Goal: Information Seeking & Learning: Find specific fact

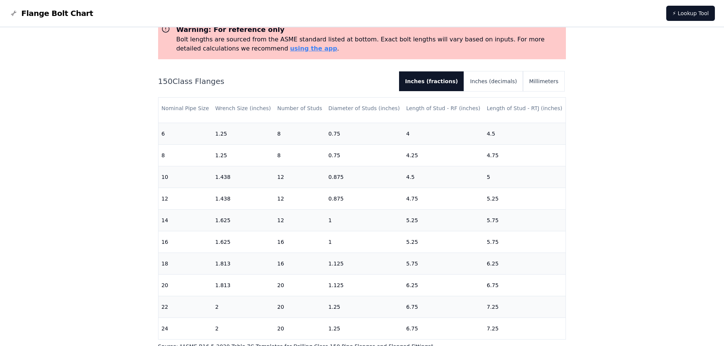
scroll to position [241, 0]
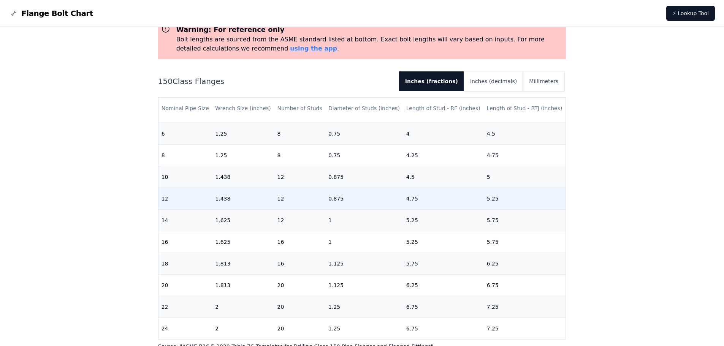
click at [359, 192] on td "0.875" at bounding box center [364, 199] width 78 height 22
drag, startPoint x: 359, startPoint y: 192, endPoint x: 313, endPoint y: 192, distance: 46.0
click at [313, 192] on tr "12 1.438 12 0.875 4.75 5.25" at bounding box center [361, 199] width 407 height 22
click at [484, 193] on td "5.25" at bounding box center [525, 199] width 82 height 22
drag, startPoint x: 483, startPoint y: 193, endPoint x: 546, endPoint y: 194, distance: 63.1
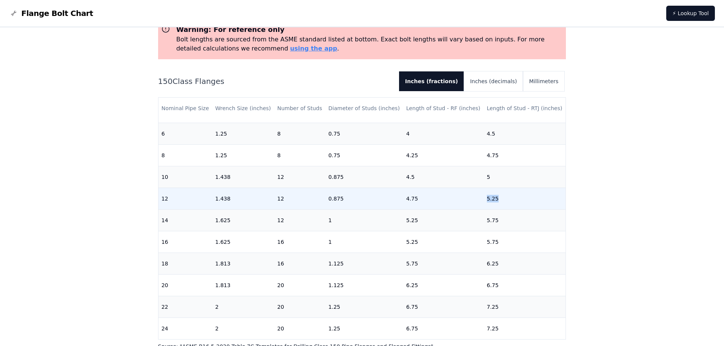
click at [546, 194] on td "5.25" at bounding box center [525, 199] width 82 height 22
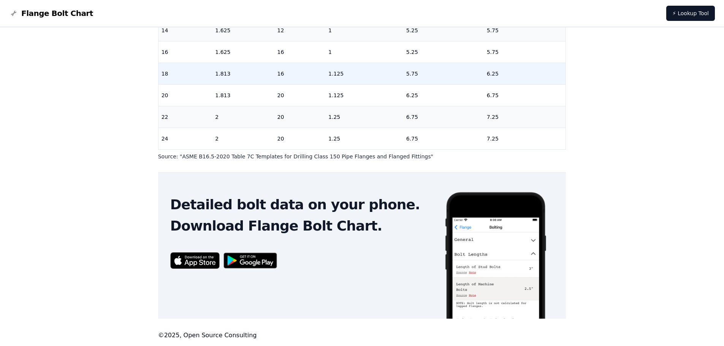
scroll to position [84, 0]
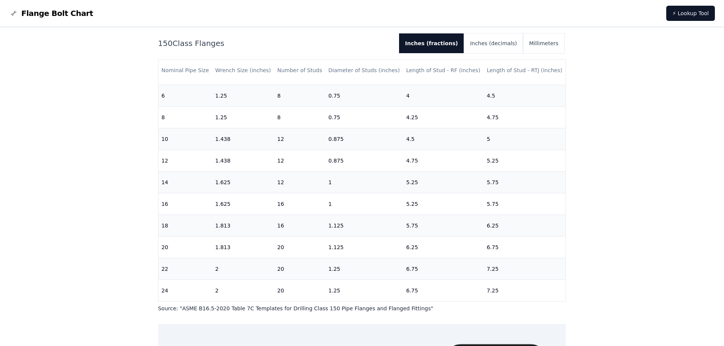
click at [99, 140] on div "# 150 Flange Bolt Chart Warning: For reference only Bolt lengths are sourced fr…" at bounding box center [362, 221] width 724 height 554
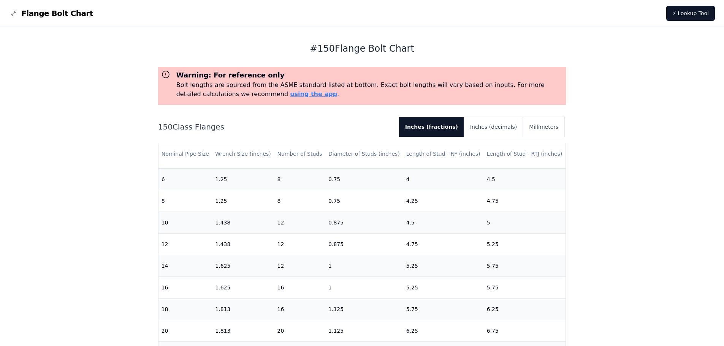
click at [41, 11] on span "Flange Bolt Chart" at bounding box center [57, 13] width 72 height 11
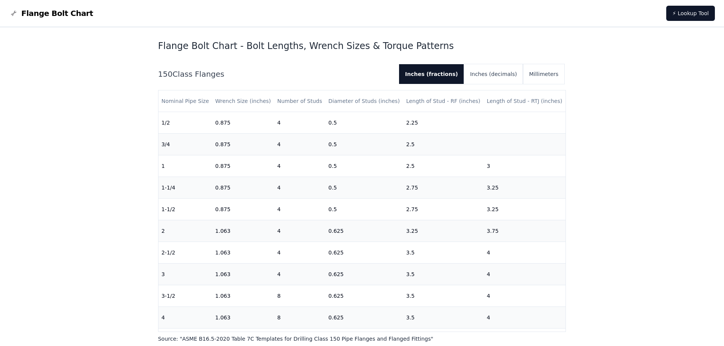
scroll to position [228, 0]
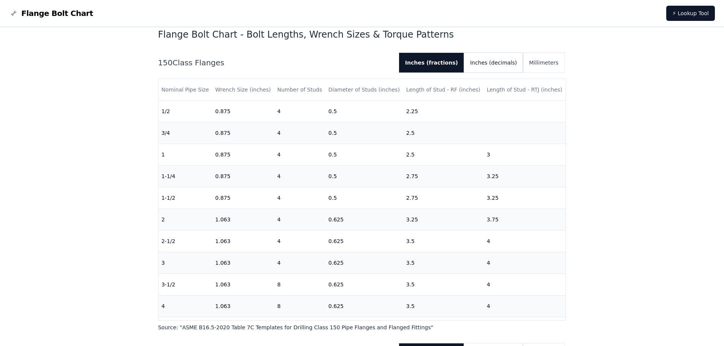
click at [507, 58] on button "Inches (decimals)" at bounding box center [493, 63] width 59 height 20
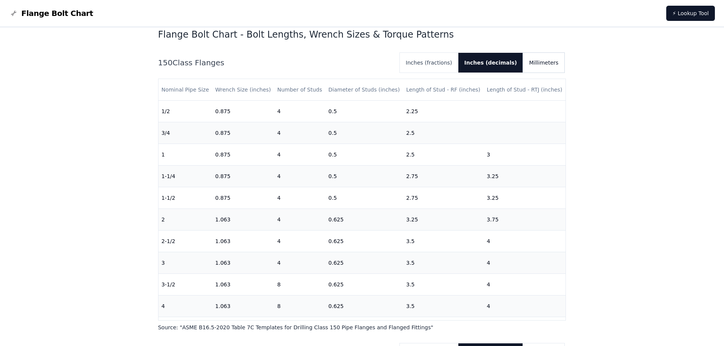
click at [553, 63] on button "Millimeters" at bounding box center [543, 63] width 41 height 20
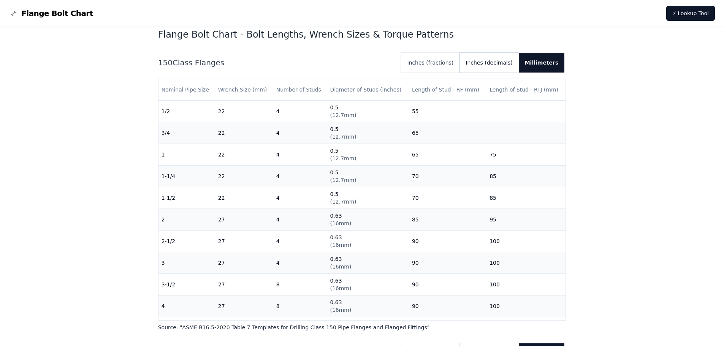
click at [503, 60] on button "Inches (decimals)" at bounding box center [488, 63] width 59 height 20
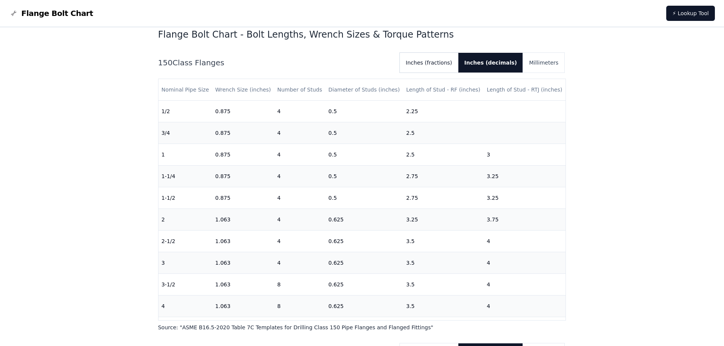
click at [458, 67] on button "Inches (fractions)" at bounding box center [429, 63] width 59 height 20
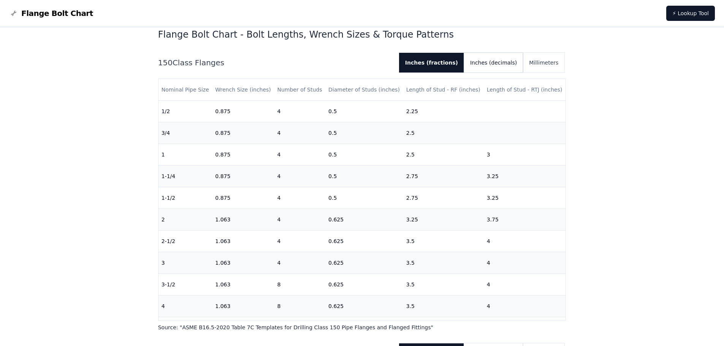
click at [494, 59] on button "Inches (decimals)" at bounding box center [493, 63] width 59 height 20
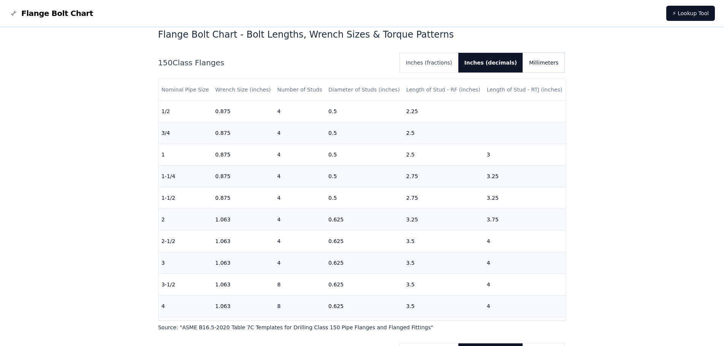
click at [530, 62] on button "Millimeters" at bounding box center [543, 63] width 41 height 20
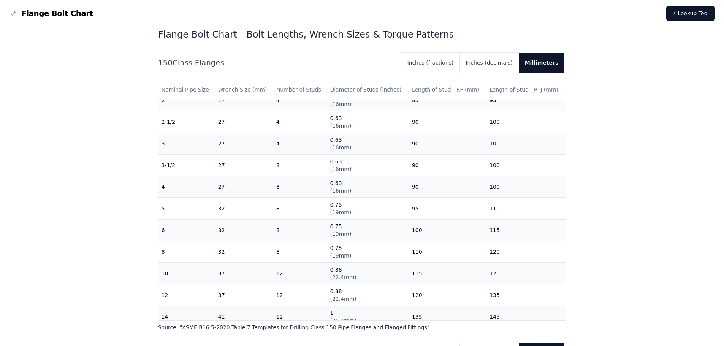
scroll to position [0, 0]
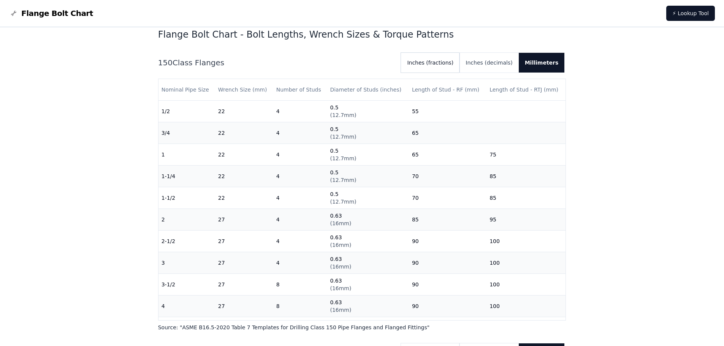
click at [443, 60] on button "Inches (fractions)" at bounding box center [430, 63] width 59 height 20
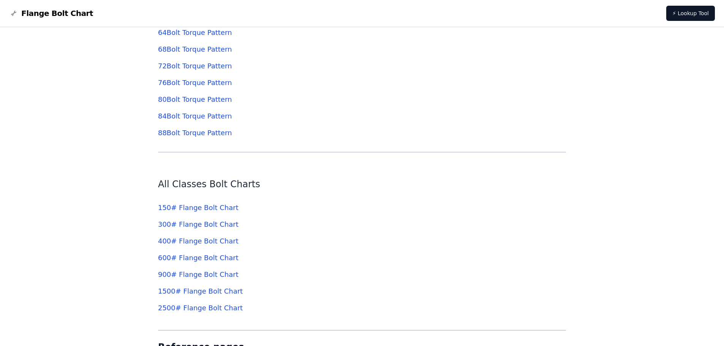
scroll to position [2622, 0]
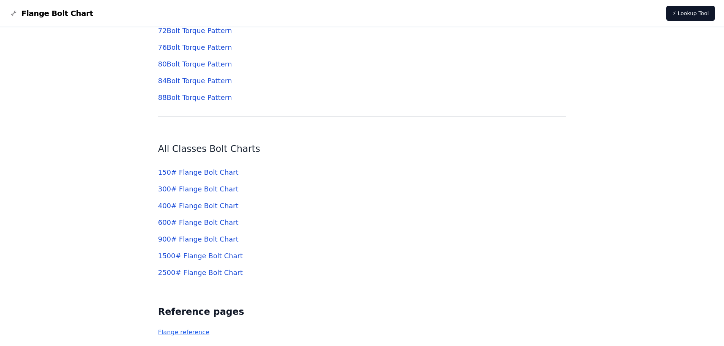
drag, startPoint x: 176, startPoint y: 238, endPoint x: 173, endPoint y: 247, distance: 9.5
click at [176, 238] on link "900 # Flange Bolt Chart" at bounding box center [198, 239] width 81 height 8
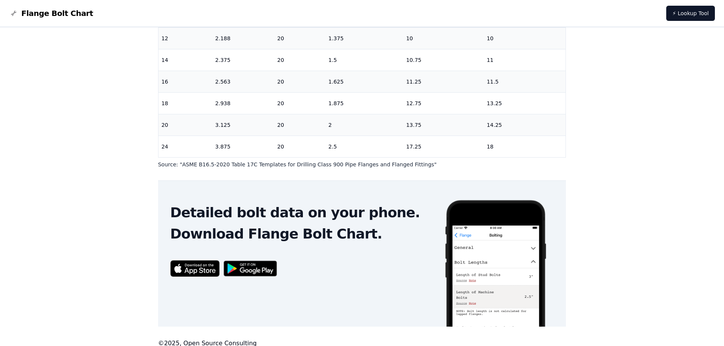
scroll to position [228, 0]
click at [89, 110] on div "# 900 Flange Bolt Chart Warning: For reference only Bolt lengths are sourced fr…" at bounding box center [362, 76] width 724 height 554
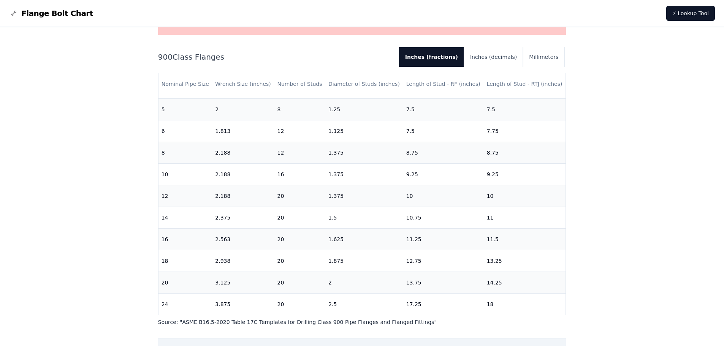
scroll to position [0, 0]
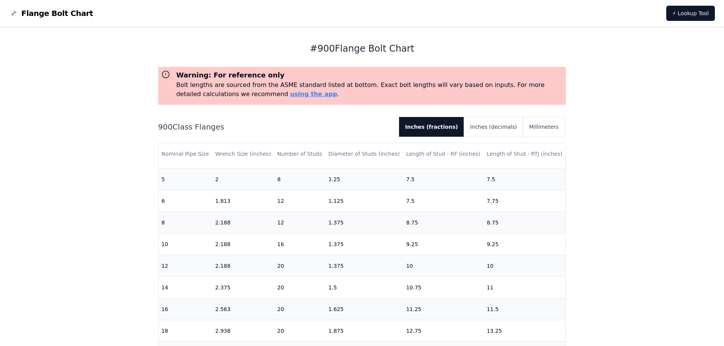
click at [53, 19] on nav "Flange Bolt Chart ⚡ Lookup Tool" at bounding box center [362, 13] width 724 height 27
click at [54, 13] on span "Flange Bolt Chart" at bounding box center [57, 13] width 72 height 11
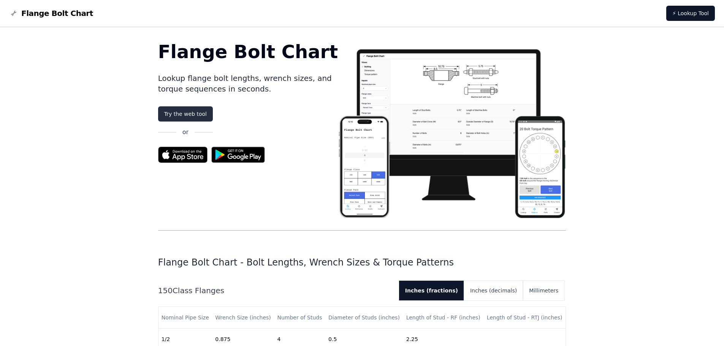
click at [190, 116] on link "Try the web tool" at bounding box center [185, 113] width 55 height 15
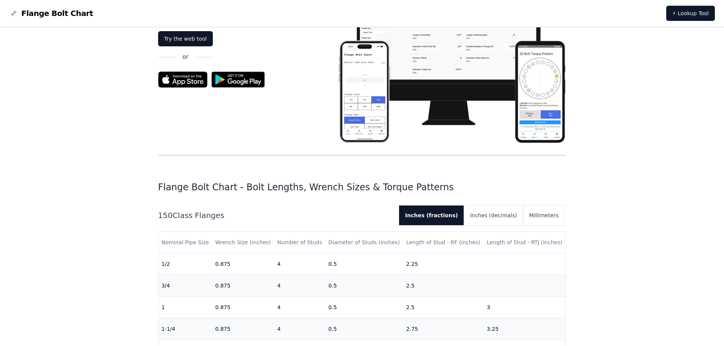
scroll to position [76, 0]
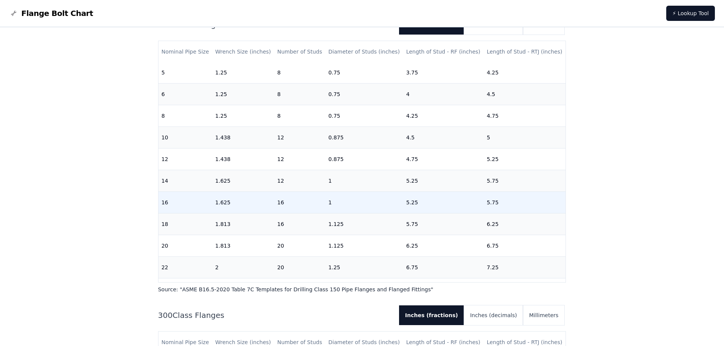
scroll to position [228, 0]
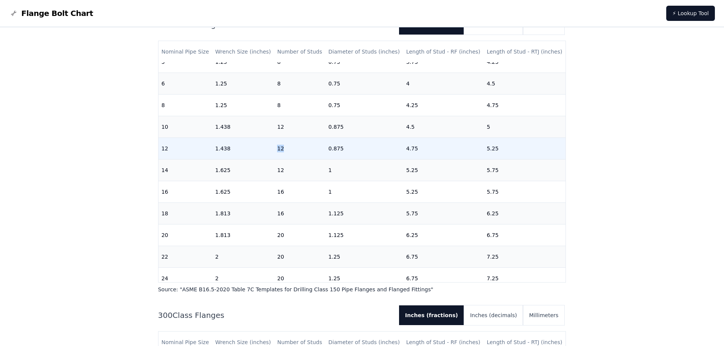
drag, startPoint x: 276, startPoint y: 147, endPoint x: 296, endPoint y: 147, distance: 20.1
click at [296, 147] on td "12" at bounding box center [299, 149] width 51 height 22
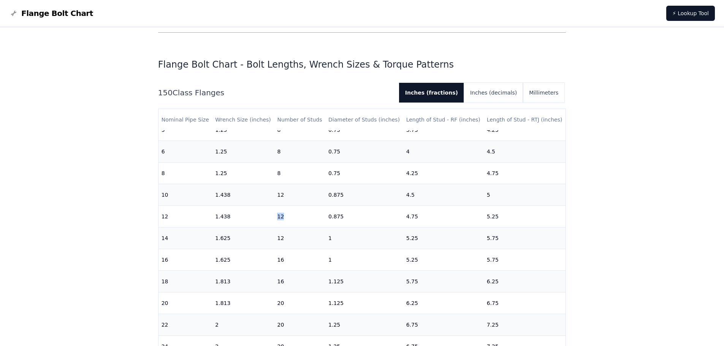
scroll to position [190, 0]
